Goal: Task Accomplishment & Management: Manage account settings

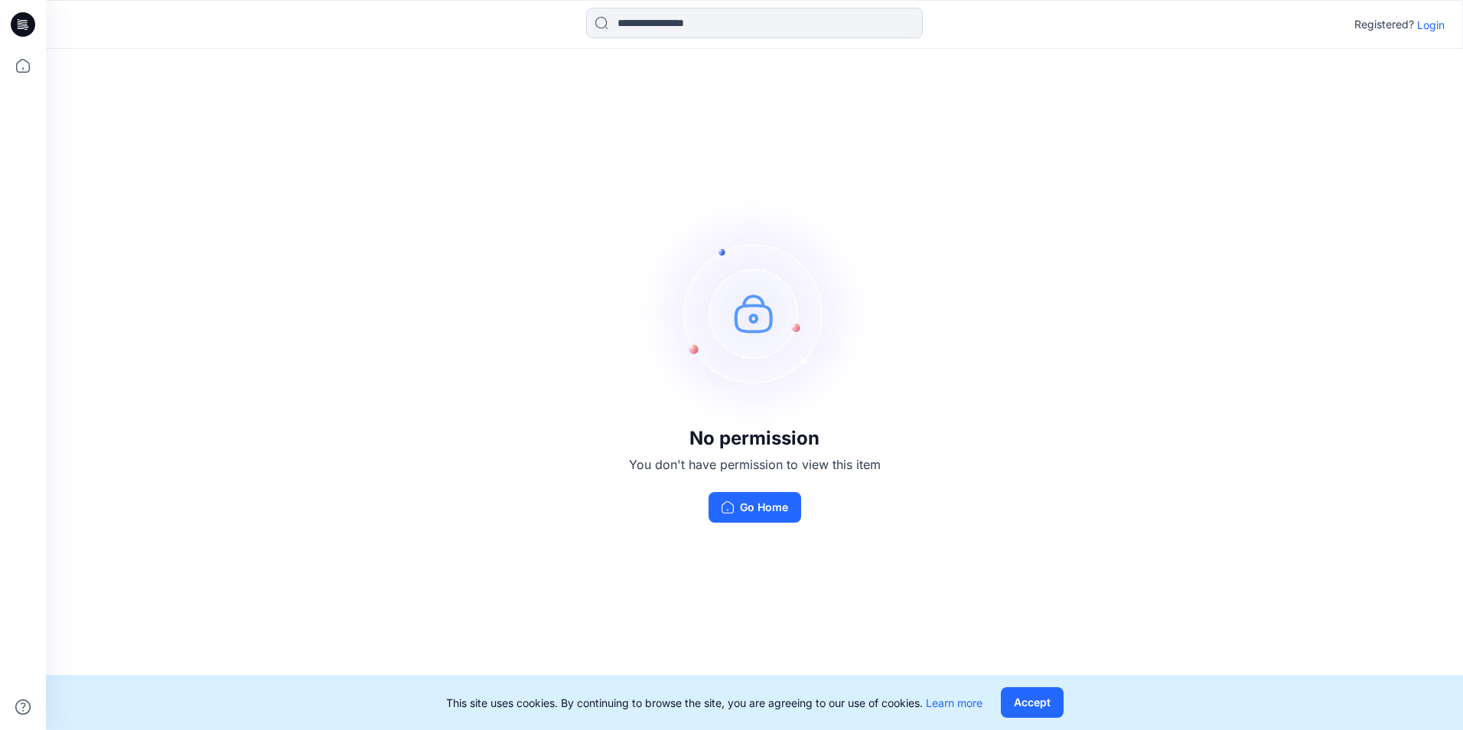
click at [1424, 26] on p "Login" at bounding box center [1431, 25] width 28 height 16
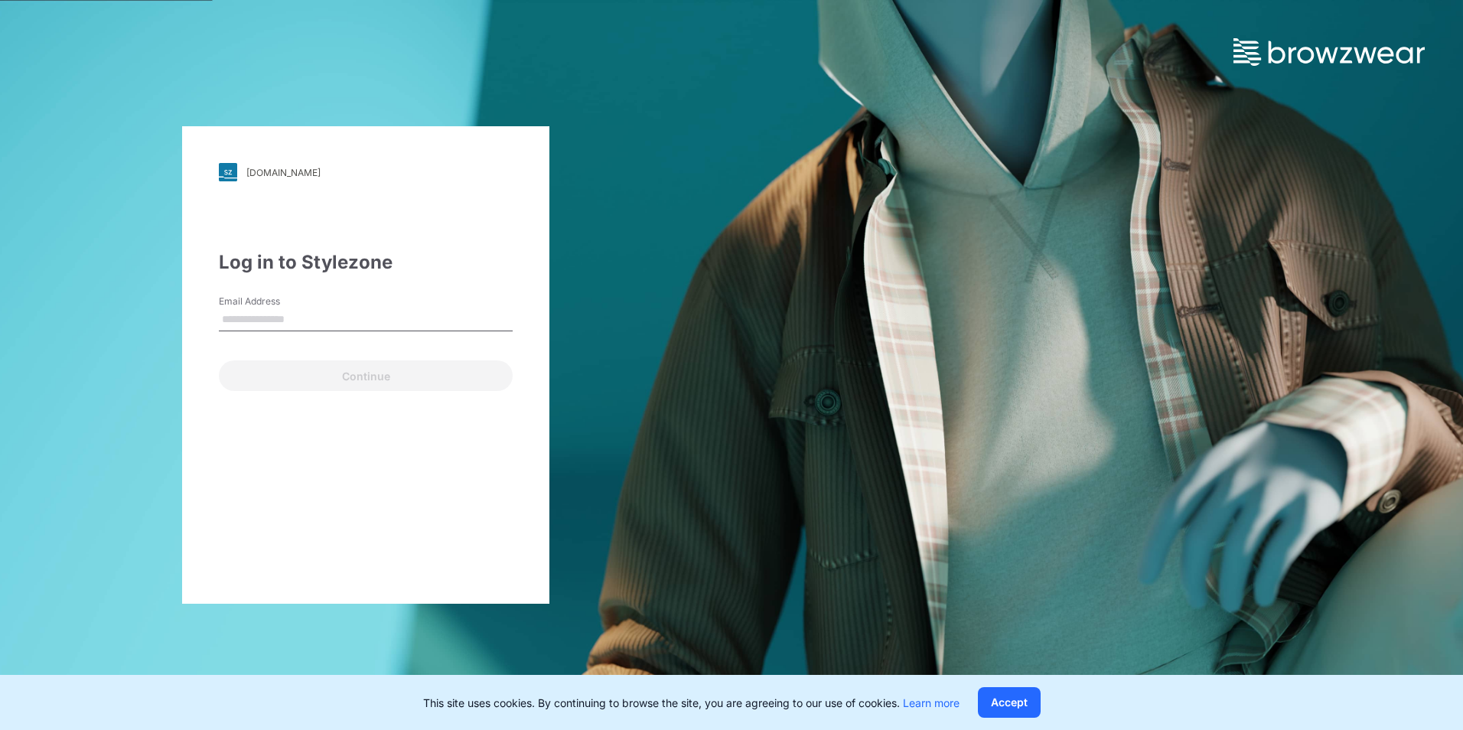
click at [365, 324] on input "Email Address" at bounding box center [366, 319] width 294 height 23
type input "**********"
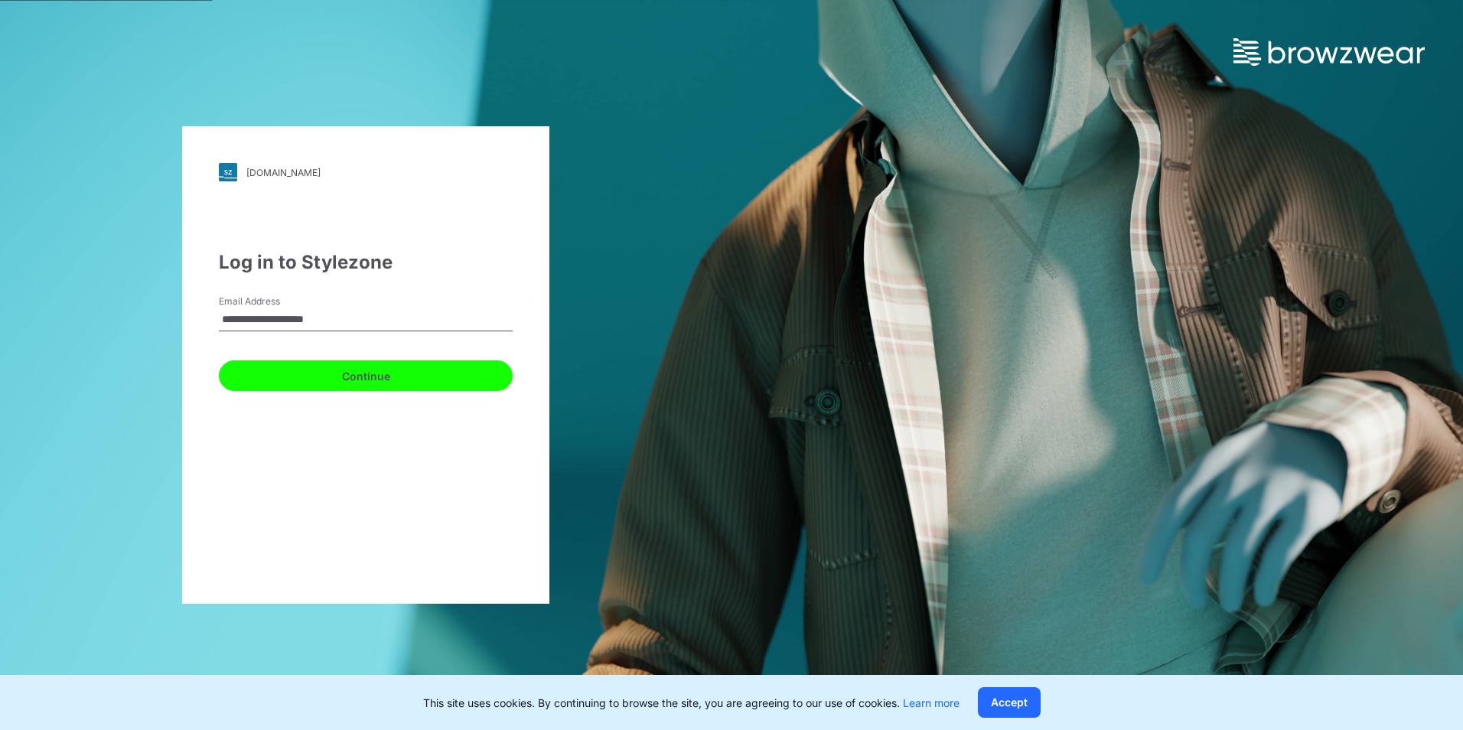
click at [330, 375] on button "Continue" at bounding box center [366, 375] width 294 height 31
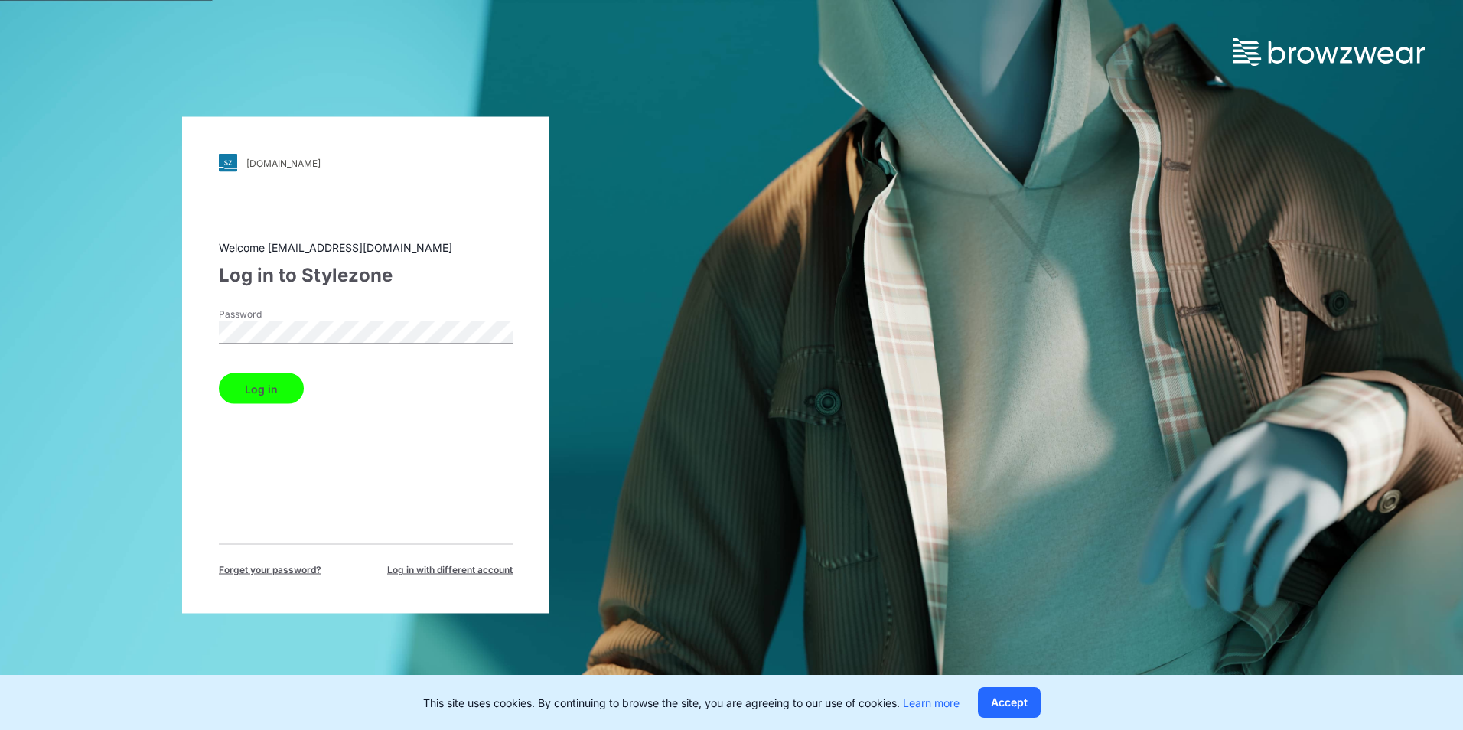
click at [267, 394] on button "Log in" at bounding box center [261, 388] width 85 height 31
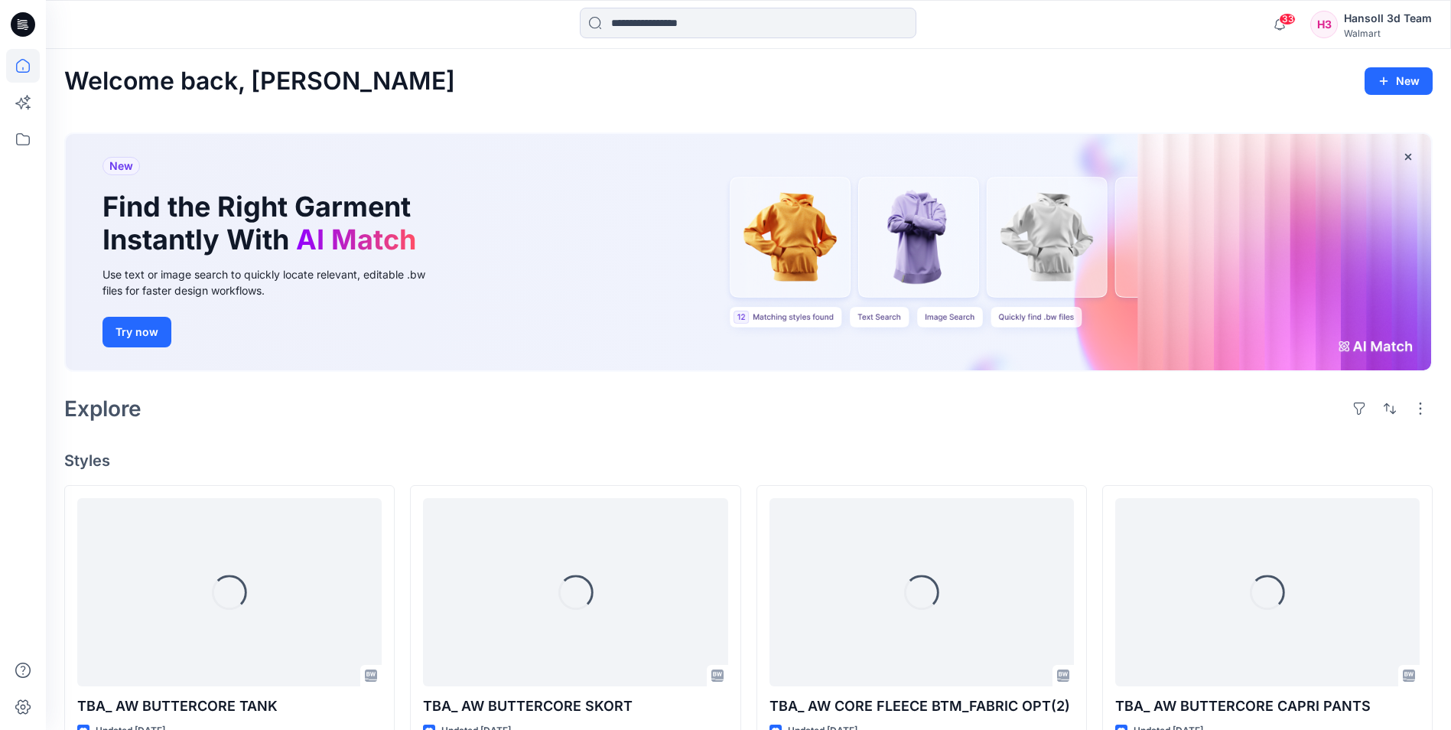
click at [1297, 12] on div "33 Notifications Your style FA025659SP26_SS RAGLAN SWEATSHIRT is ready 1 new Co…" at bounding box center [1349, 25] width 168 height 34
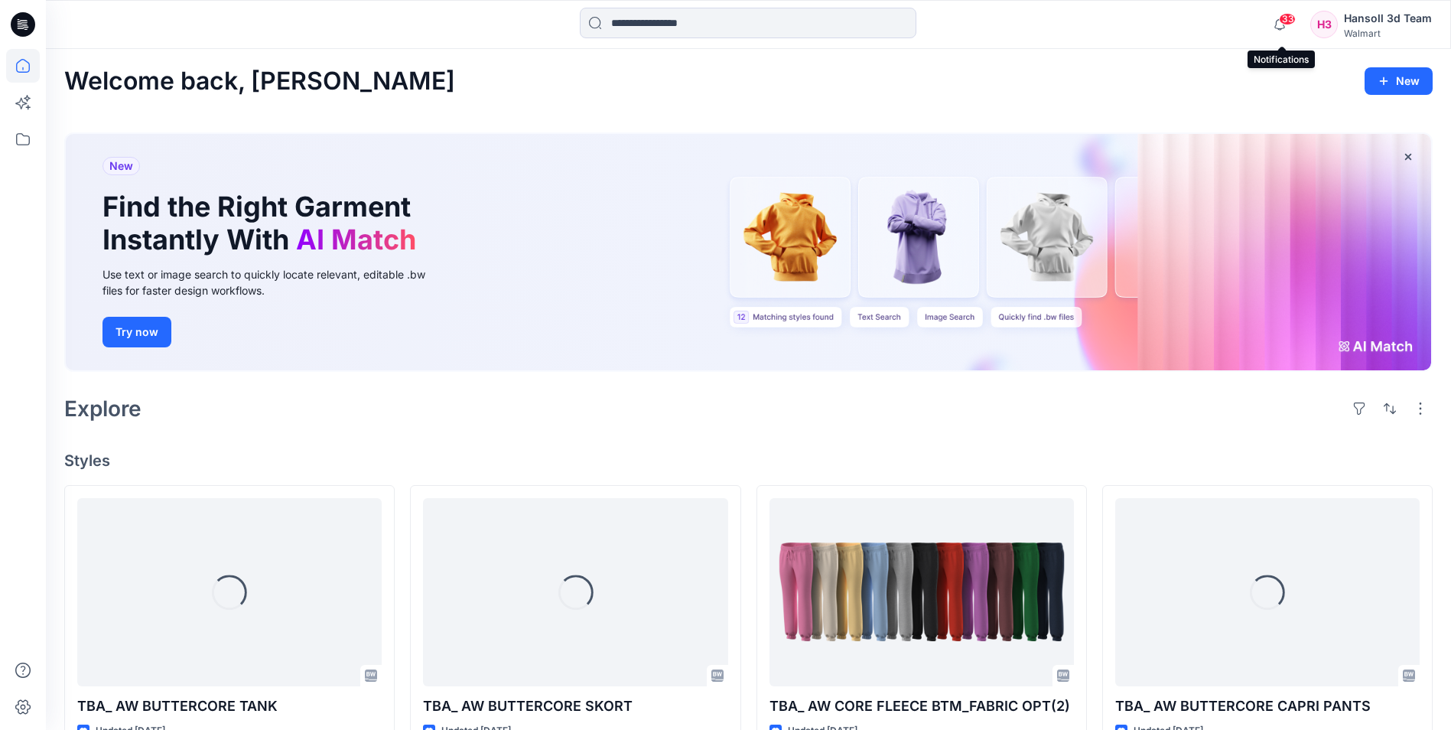
click at [1291, 21] on span "33" at bounding box center [1287, 19] width 17 height 12
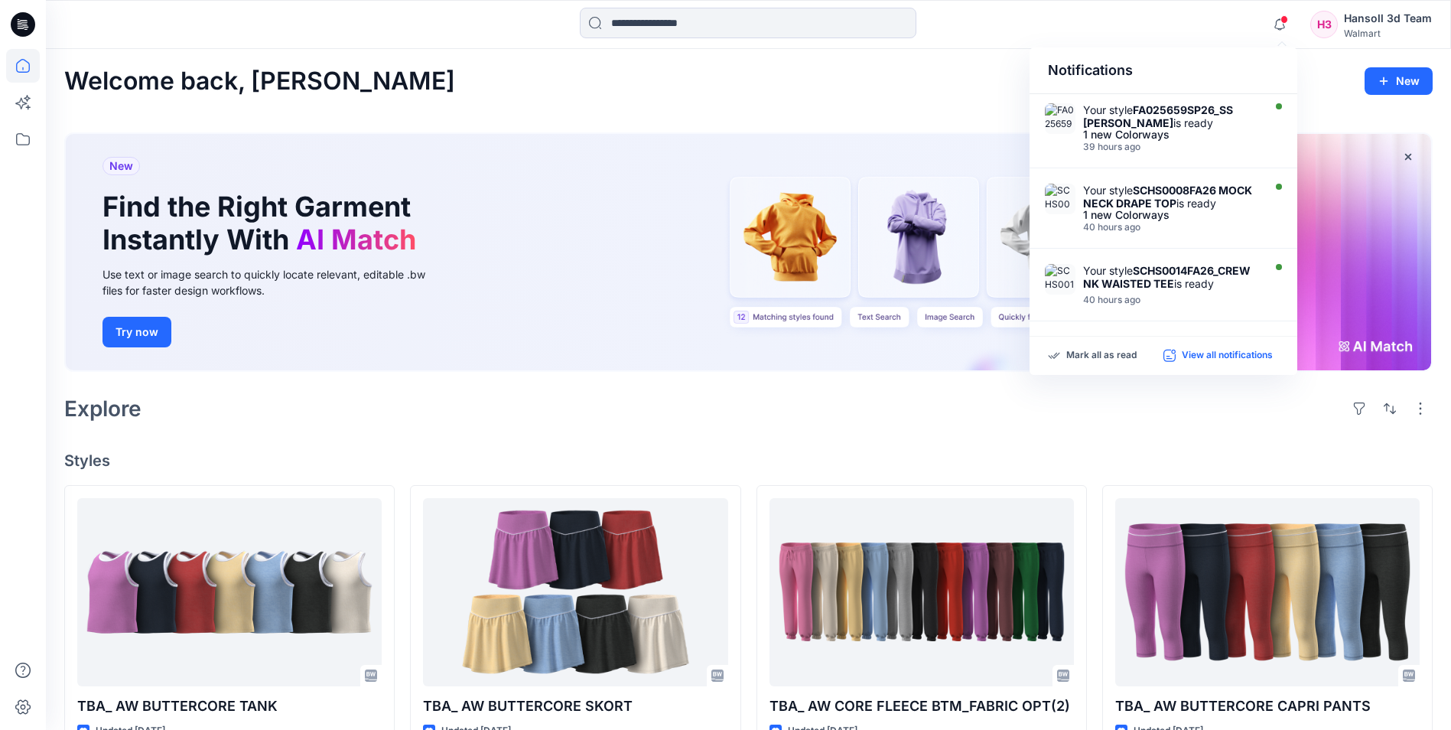
click at [1203, 360] on p "View all notifications" at bounding box center [1227, 356] width 91 height 14
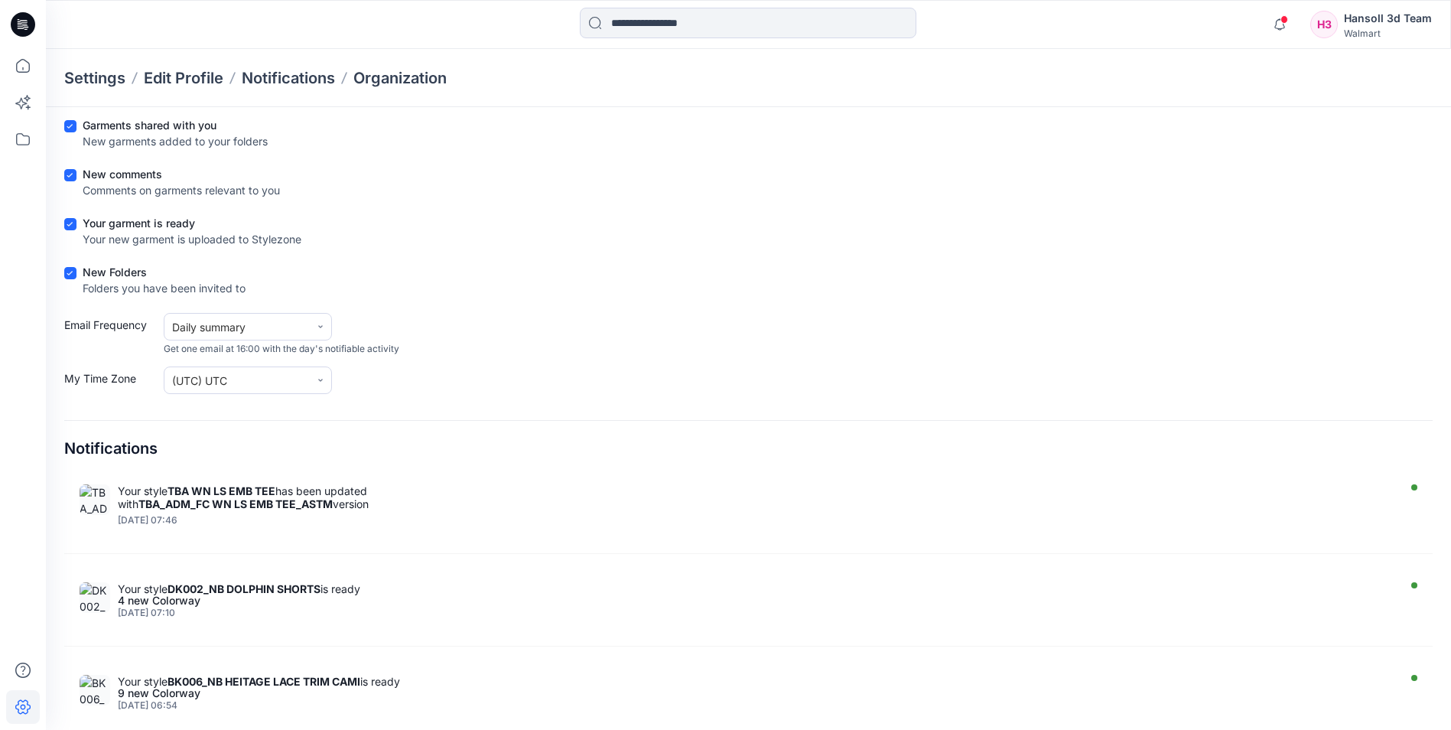
scroll to position [4411, 0]
